Goal: Transaction & Acquisition: Purchase product/service

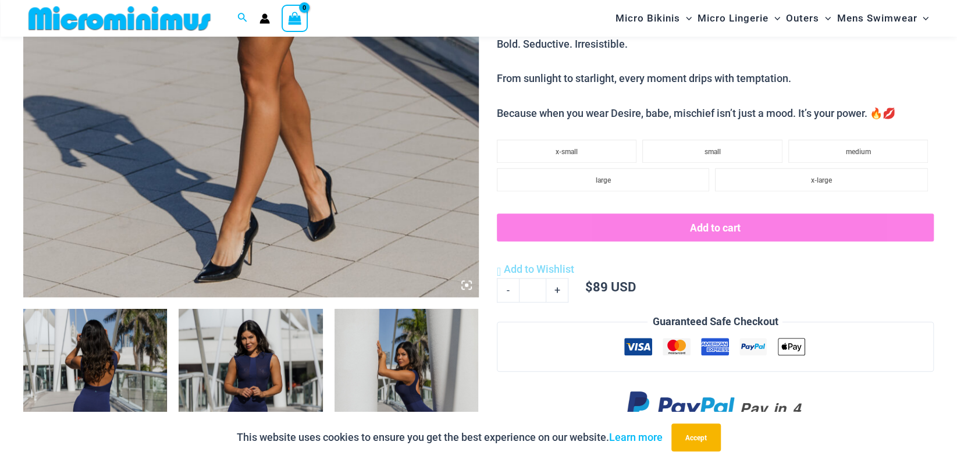
scroll to position [572, 0]
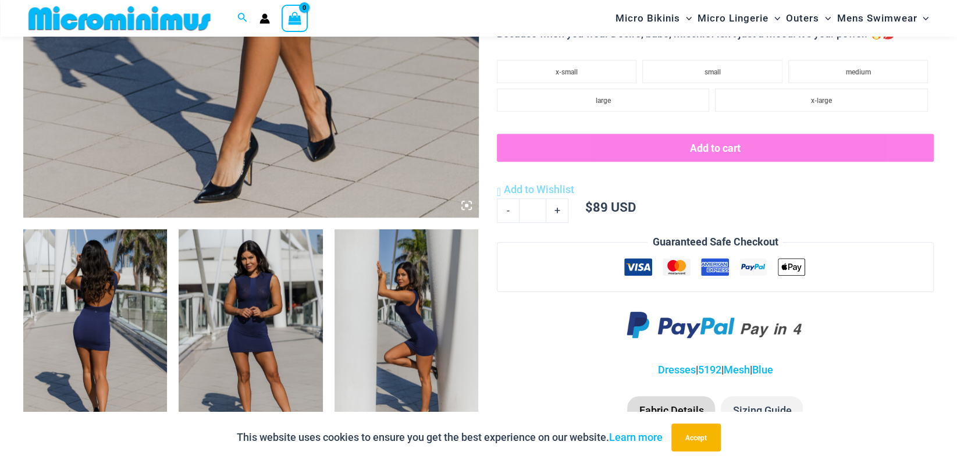
click at [246, 313] on img at bounding box center [251, 337] width 144 height 216
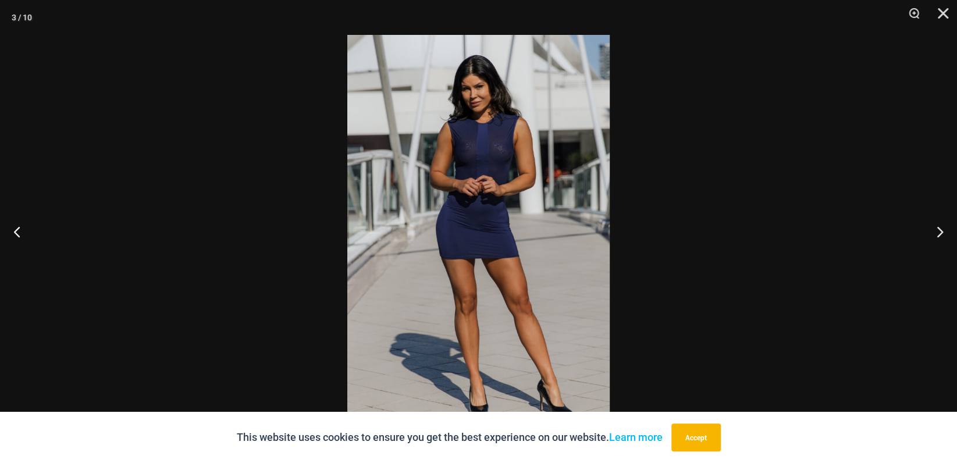
click at [467, 222] on img at bounding box center [478, 231] width 262 height 393
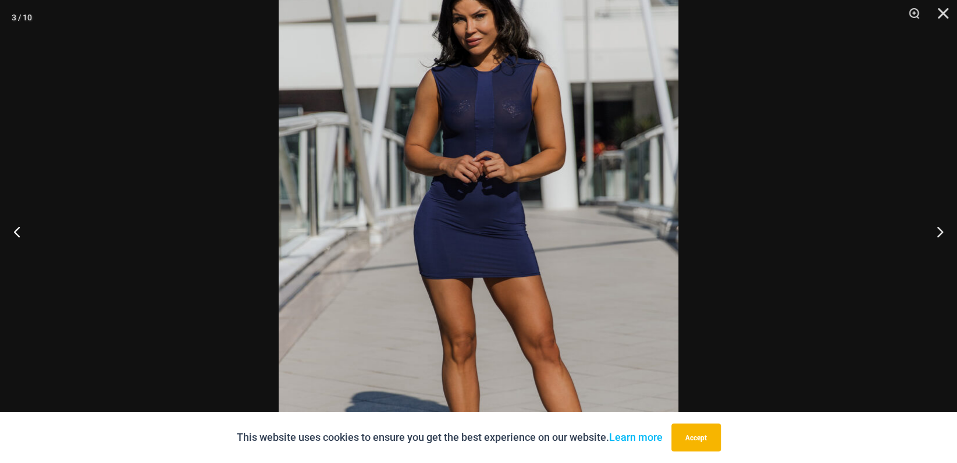
click at [512, 119] on img at bounding box center [479, 236] width 400 height 599
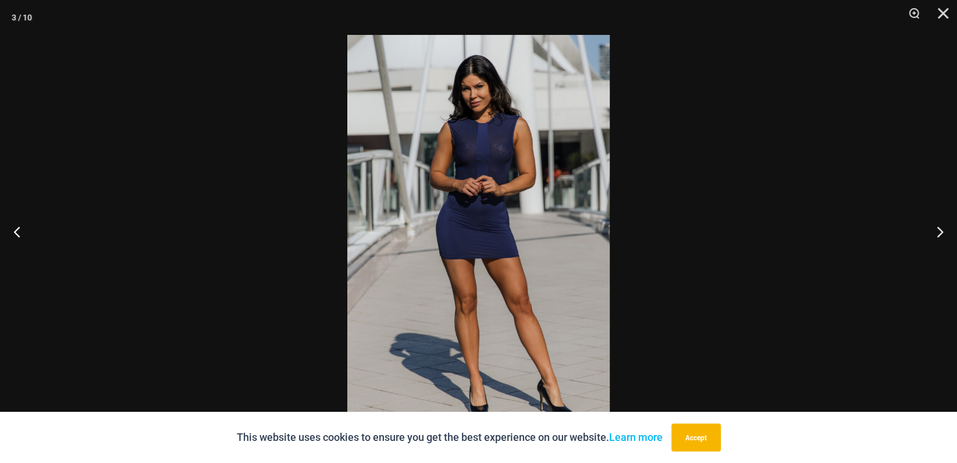
click at [497, 153] on img at bounding box center [478, 231] width 262 height 393
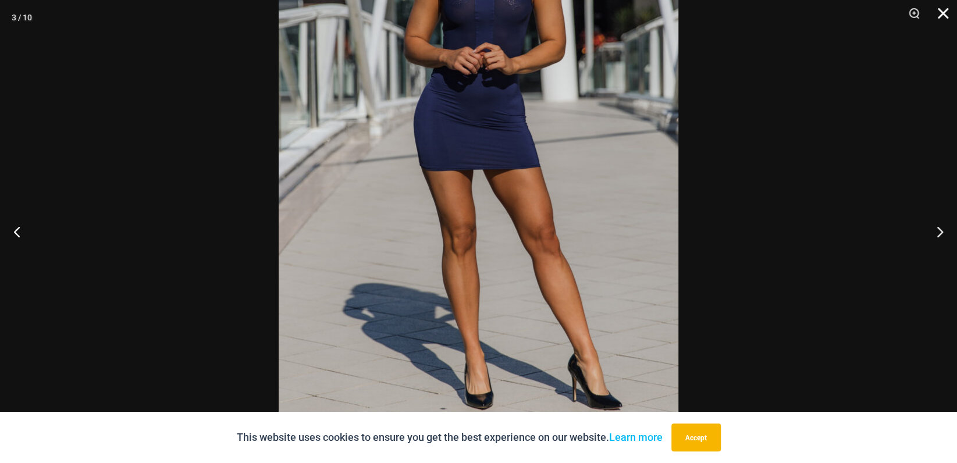
click at [945, 13] on button "Close" at bounding box center [939, 17] width 29 height 35
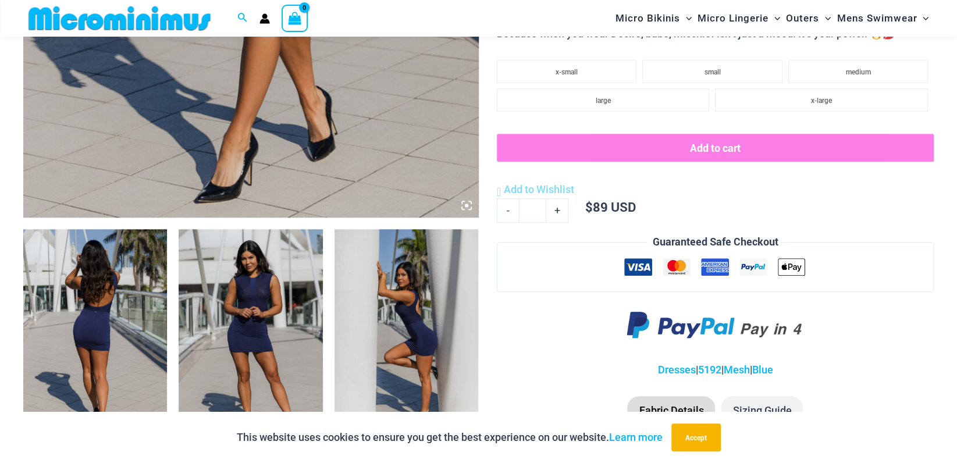
click at [420, 327] on img at bounding box center [407, 337] width 144 height 216
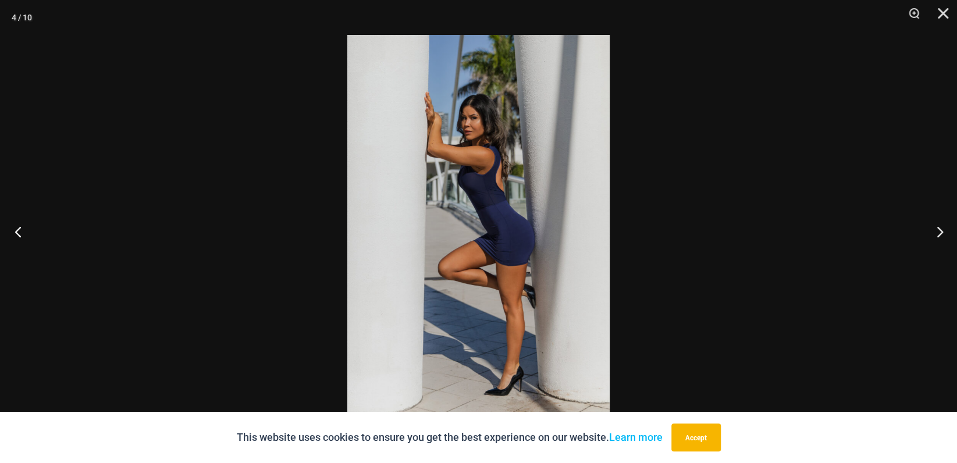
click at [20, 231] on button "Previous" at bounding box center [22, 232] width 44 height 58
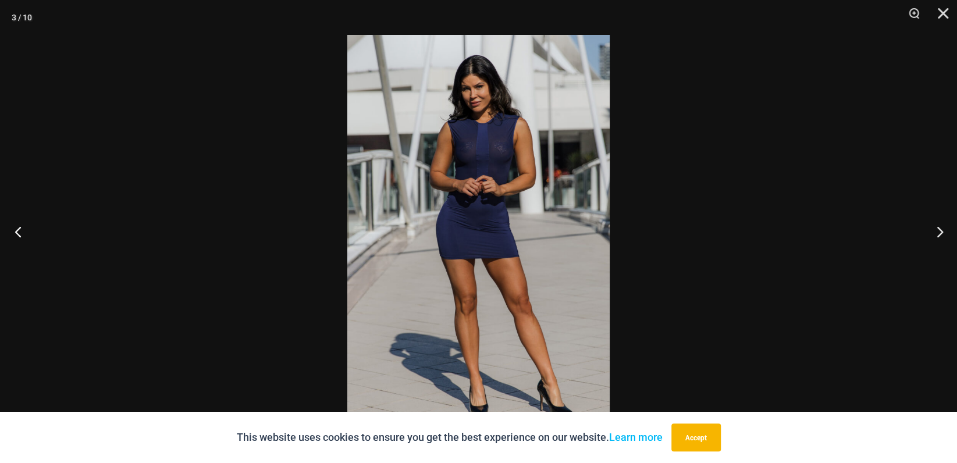
click at [19, 231] on button "Previous" at bounding box center [22, 232] width 44 height 58
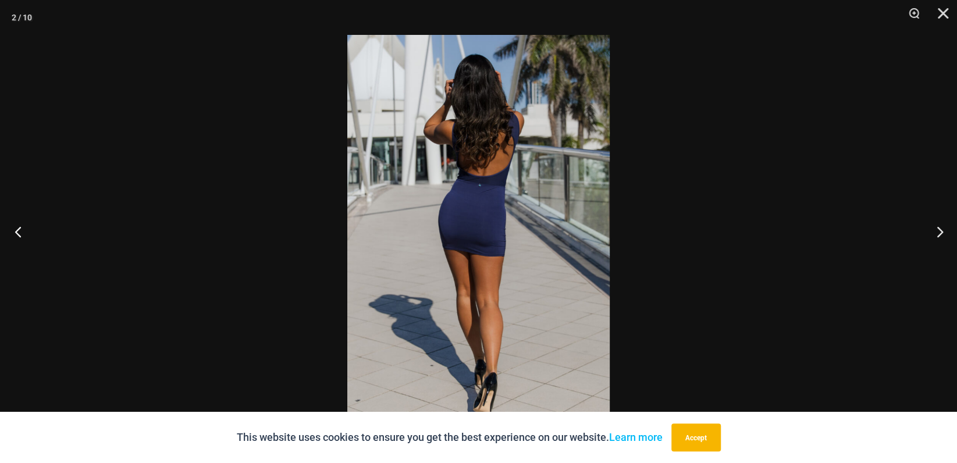
click at [19, 231] on button "Previous" at bounding box center [22, 232] width 44 height 58
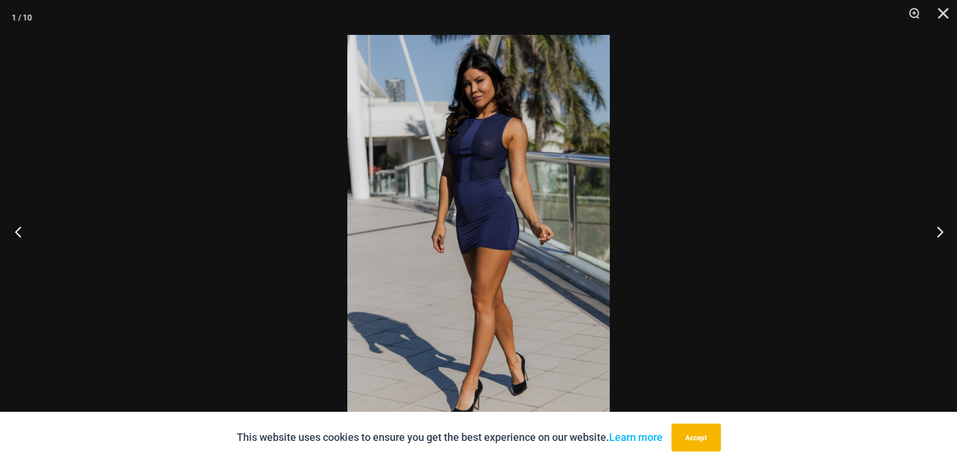
click at [19, 231] on button "Previous" at bounding box center [22, 232] width 44 height 58
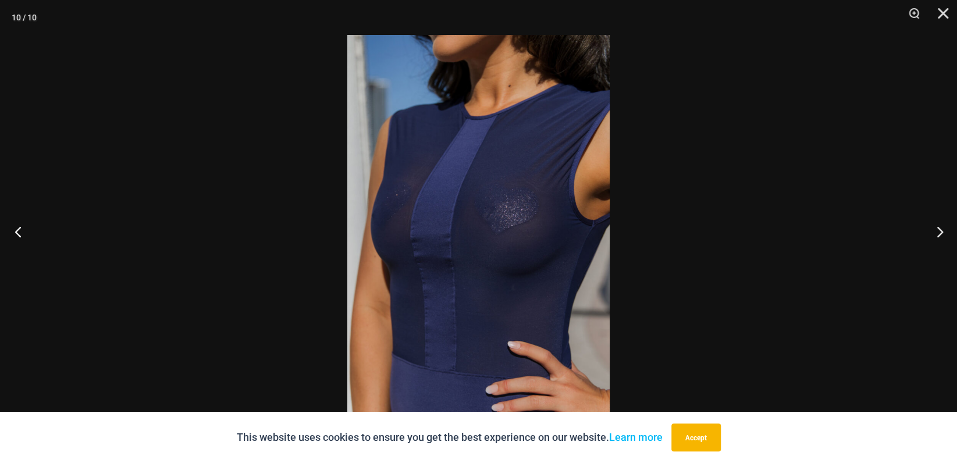
click at [17, 231] on button "Previous" at bounding box center [22, 232] width 44 height 58
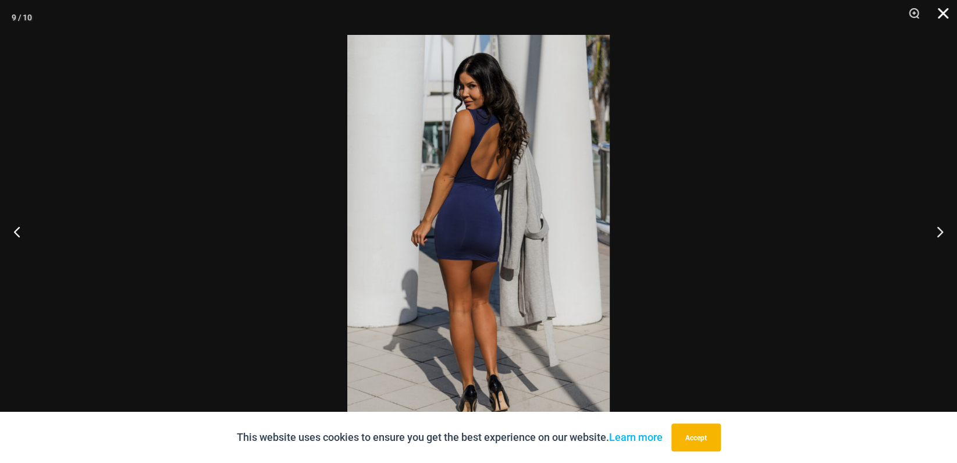
click at [942, 13] on button "Close" at bounding box center [939, 17] width 29 height 35
